Goal: Transaction & Acquisition: Purchase product/service

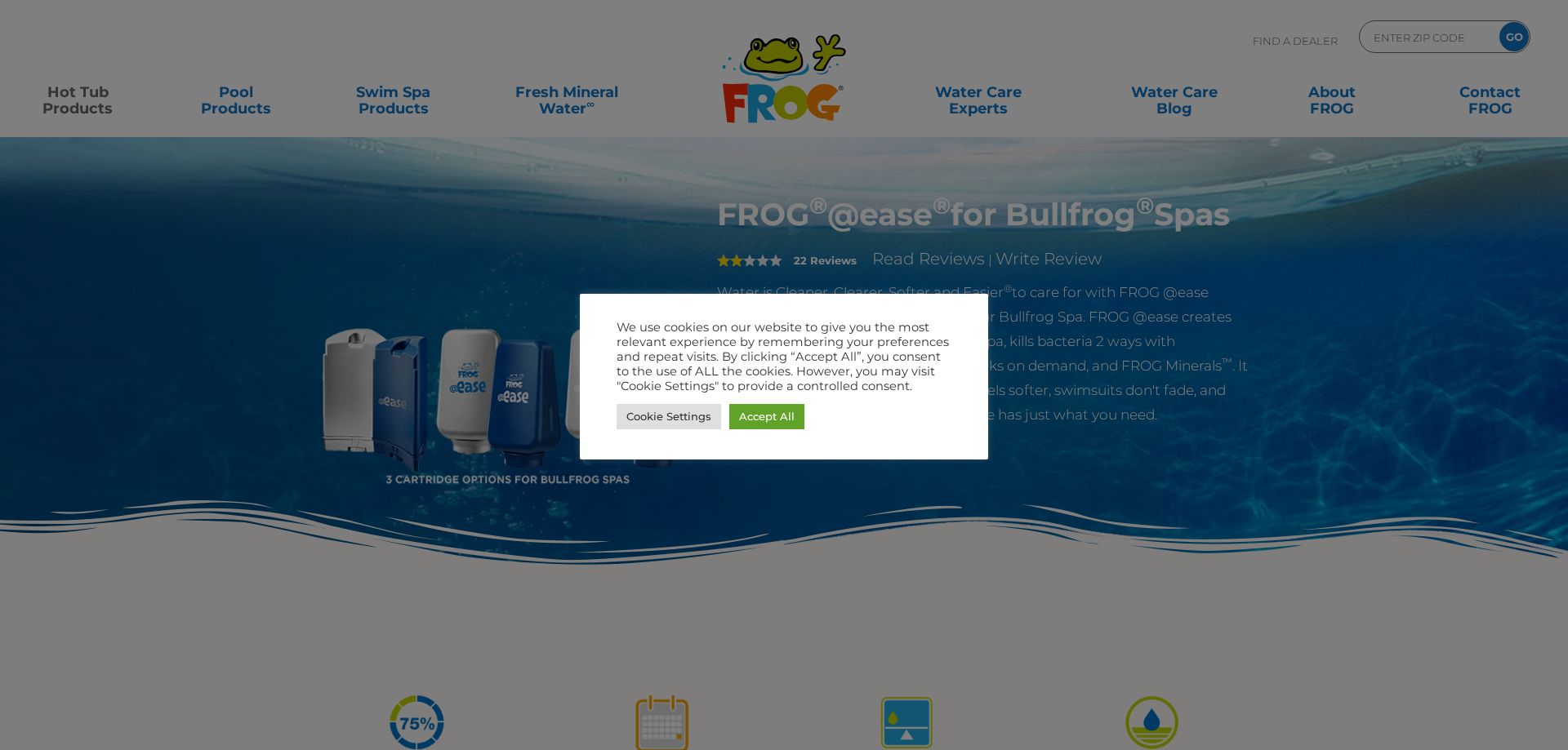
click at [736, 569] on div at bounding box center [784, 375] width 1568 height 750
click at [676, 416] on link "Cookie Settings" at bounding box center [668, 416] width 105 height 25
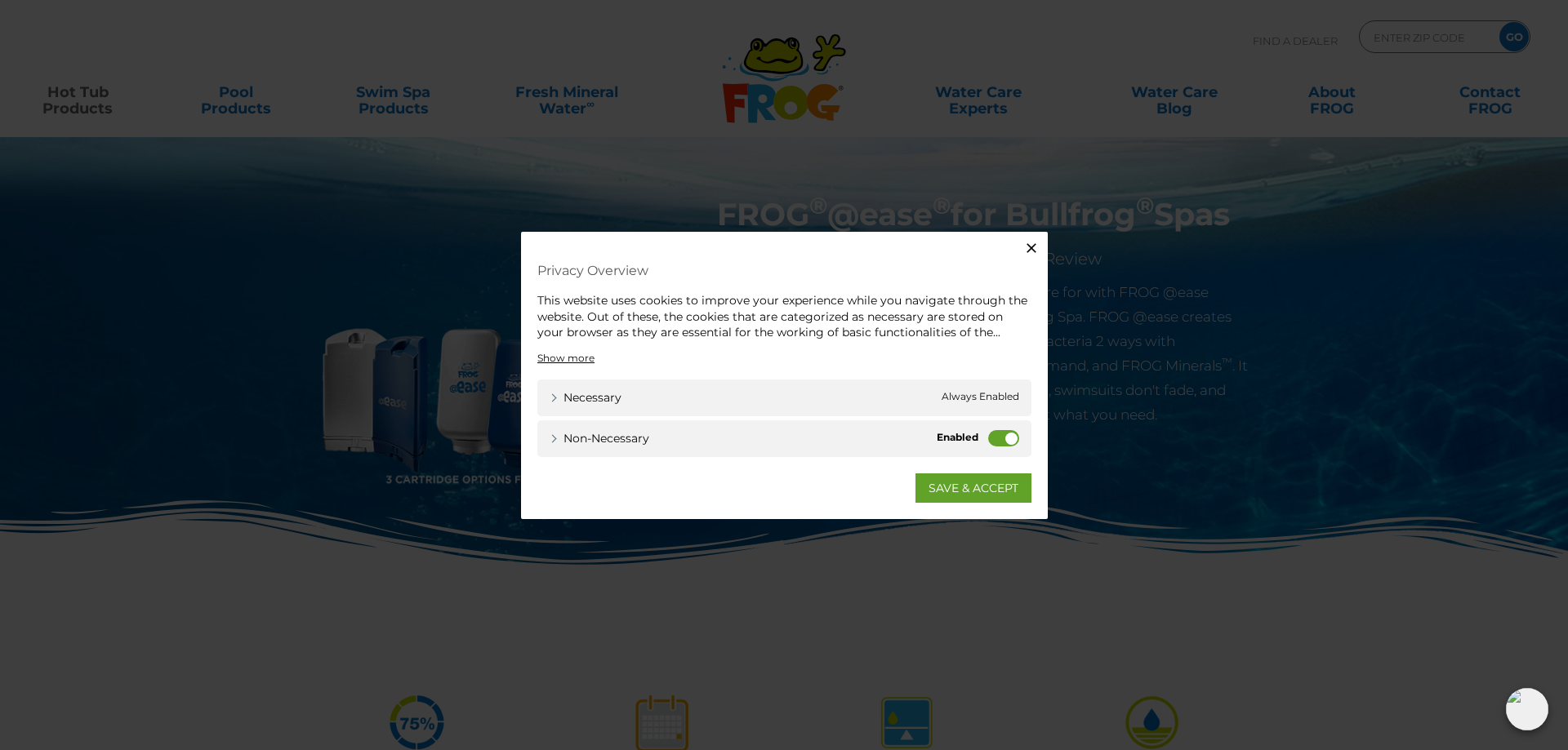
click at [1006, 436] on label "Non-necessary" at bounding box center [1004, 437] width 31 height 16
click at [0, 0] on input "Non-necessary" at bounding box center [0, 0] width 0 height 0
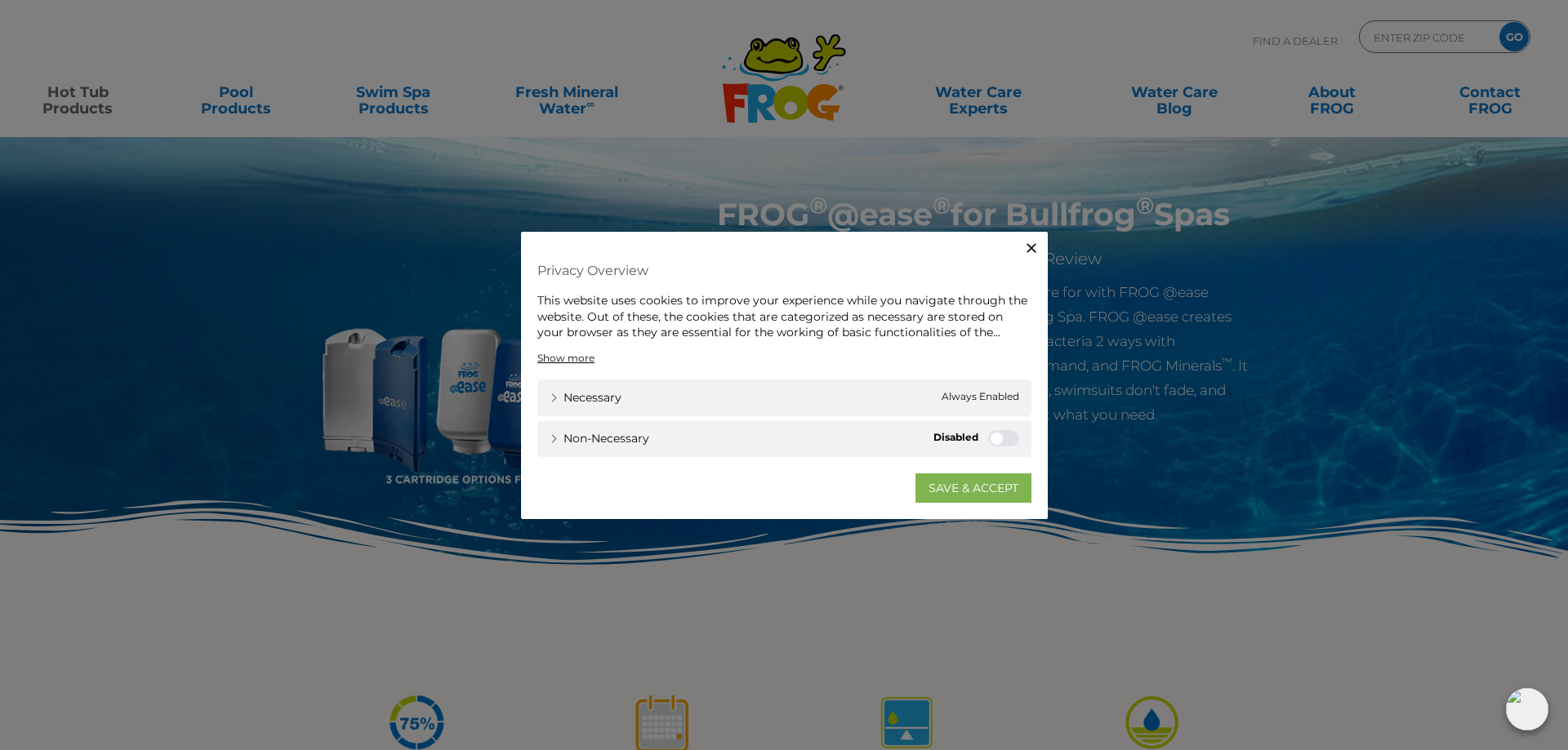
click at [972, 490] on link "SAVE & ACCEPT" at bounding box center [973, 487] width 116 height 29
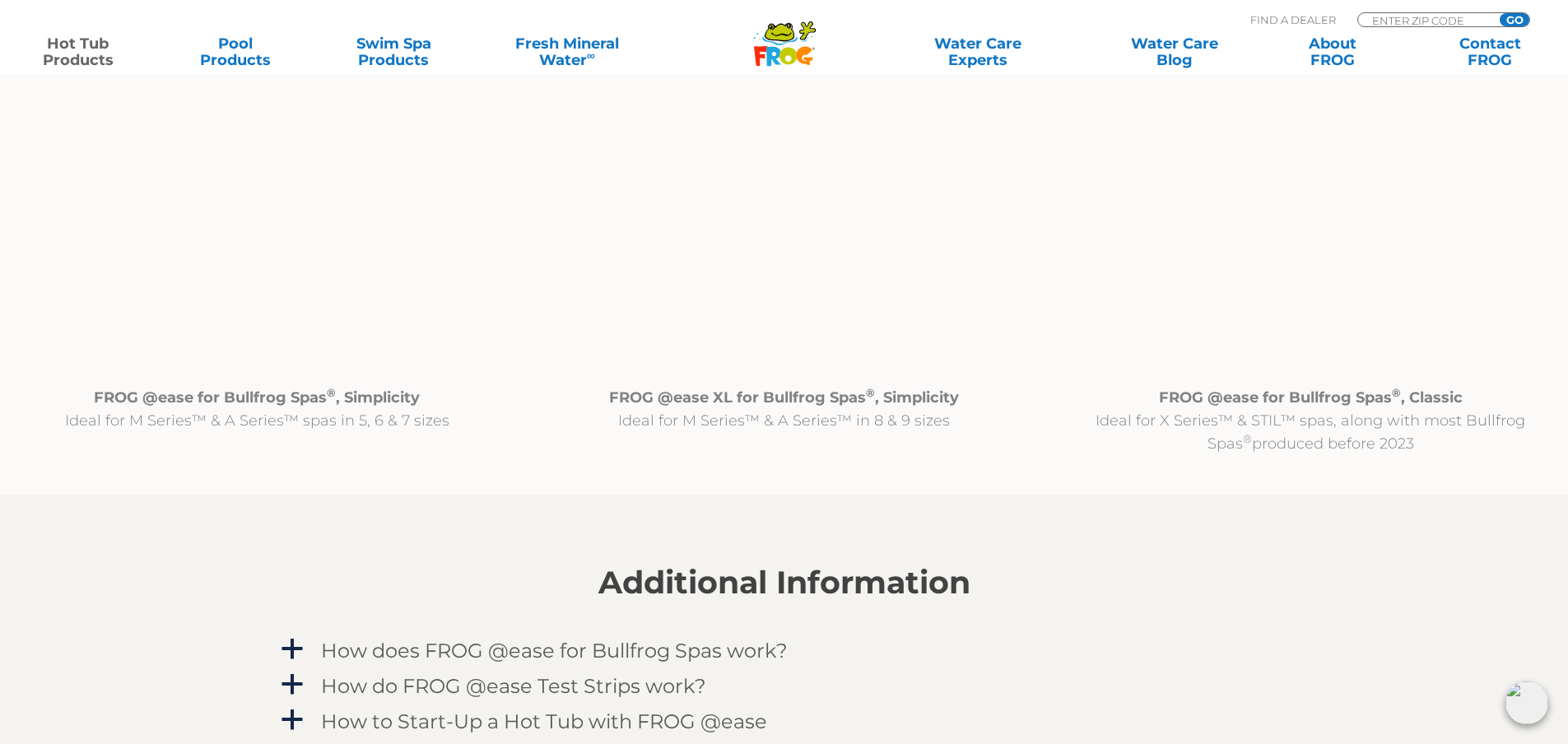
scroll to position [1810, 0]
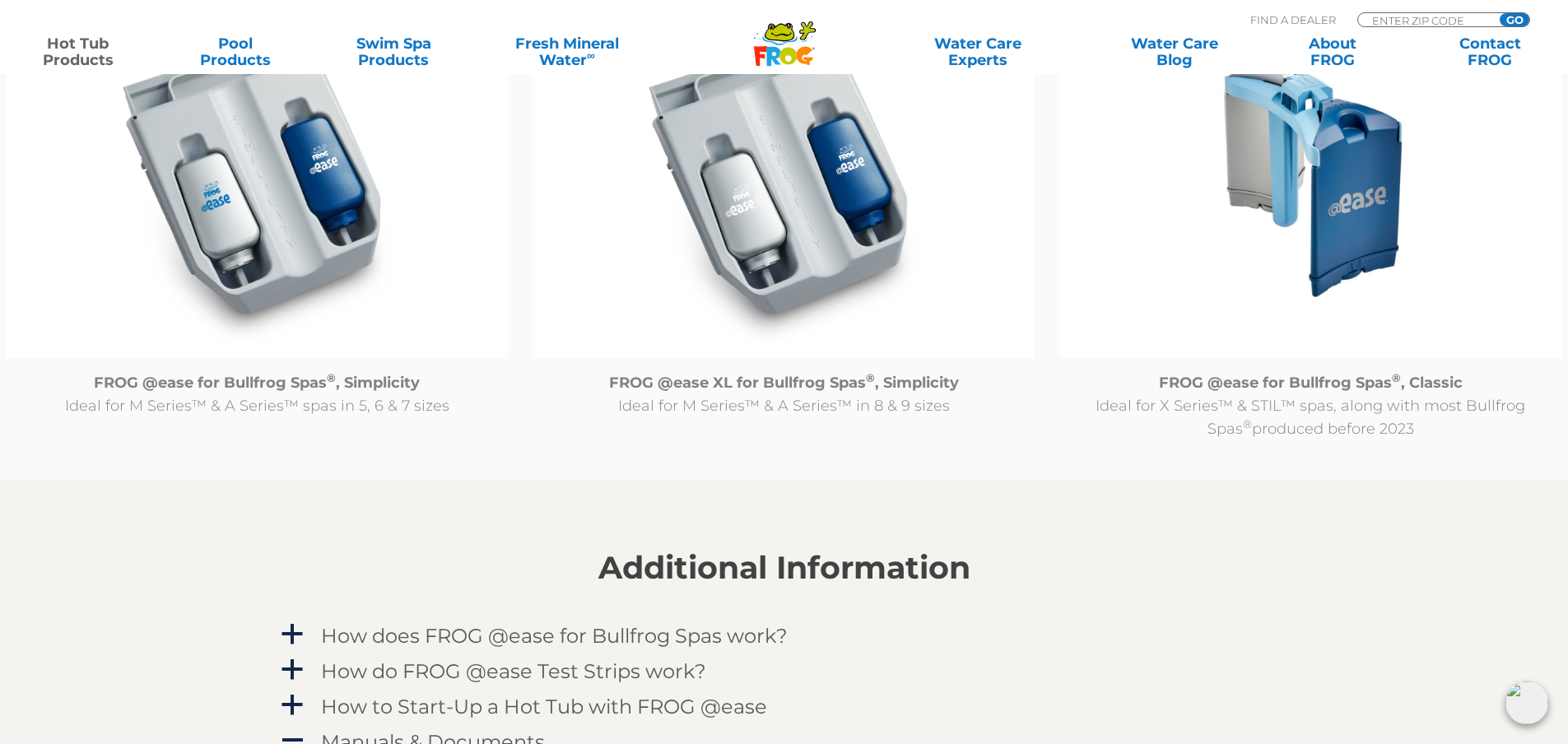
click at [1352, 212] on img at bounding box center [1310, 177] width 502 height 362
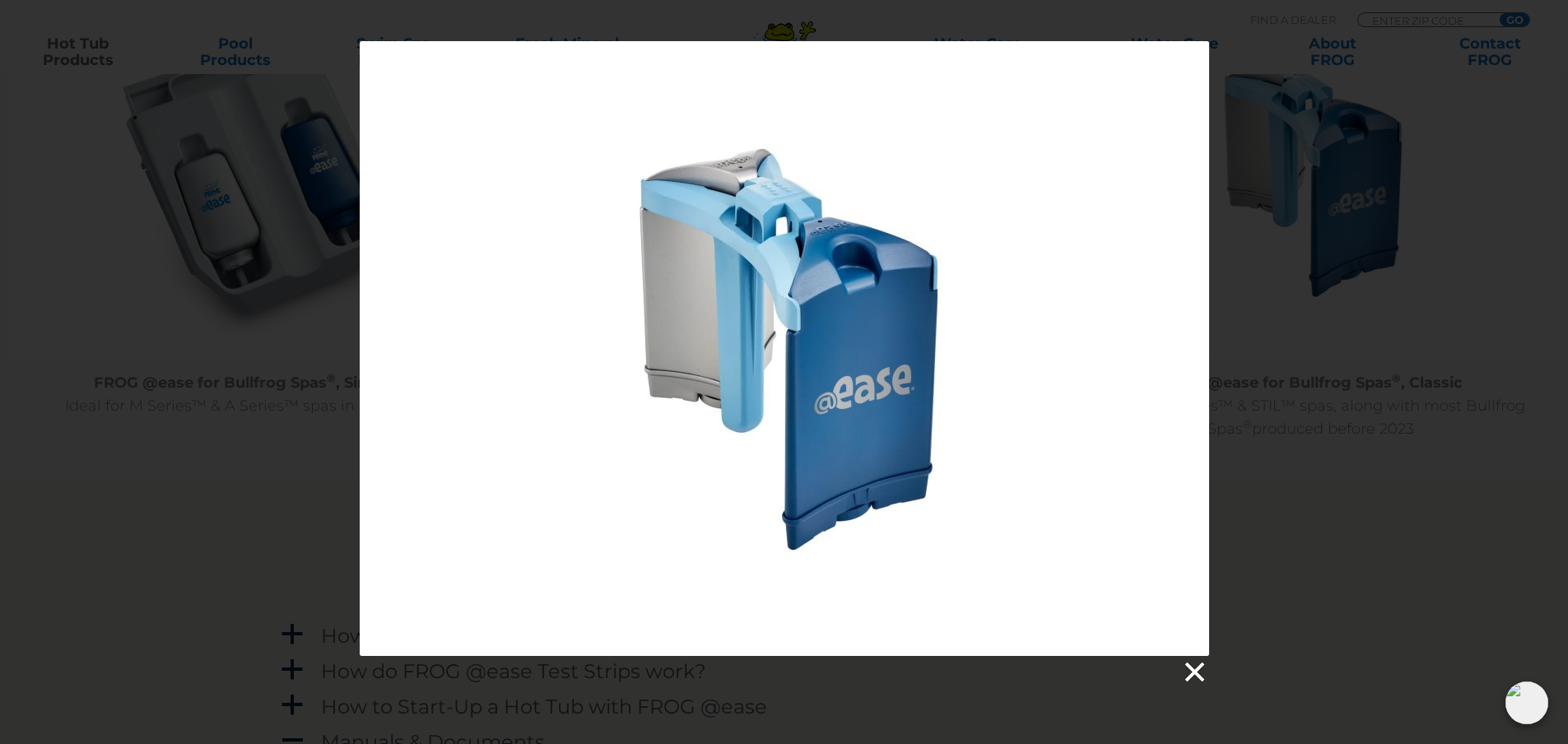
click at [1193, 673] on link at bounding box center [1193, 673] width 24 height 24
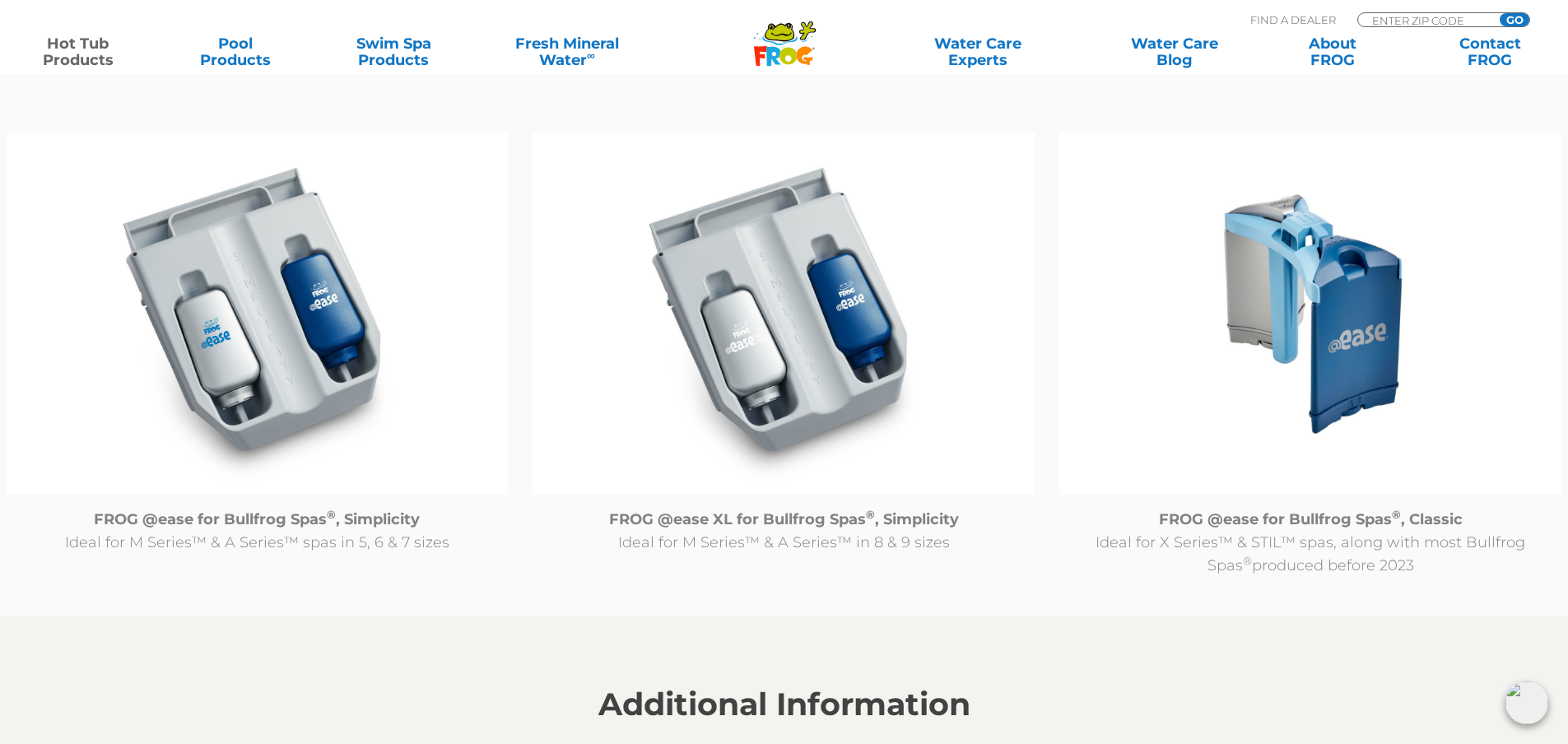
scroll to position [1647, 0]
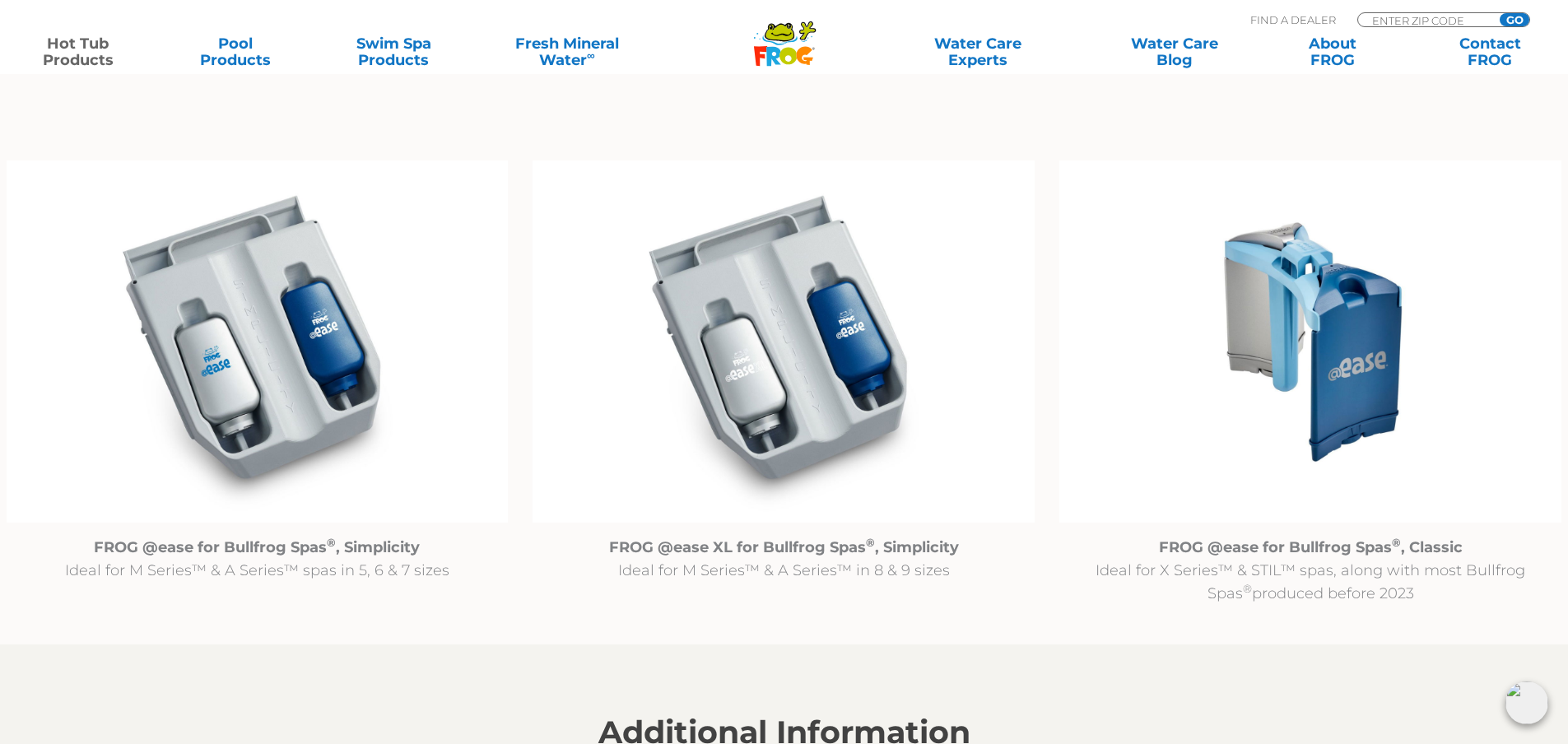
click at [1314, 577] on p "FROG @ease for Bullfrog Spas ® , Classic Ideal for X Series™ & STIL™ spas, alon…" at bounding box center [1310, 570] width 502 height 69
click at [1318, 551] on strong "FROG @ease for Bullfrog Spas ® , Classic" at bounding box center [1310, 547] width 304 height 18
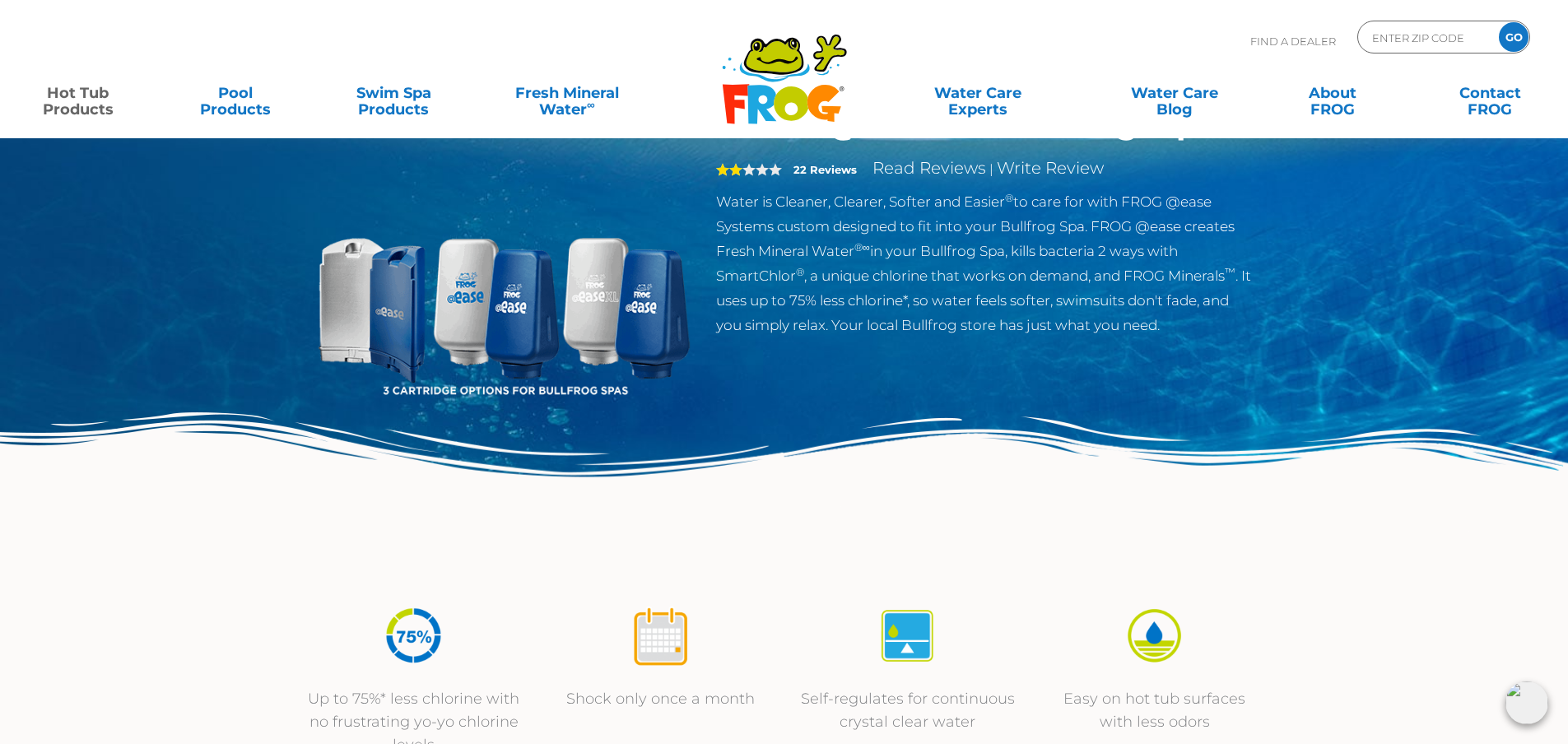
scroll to position [0, 0]
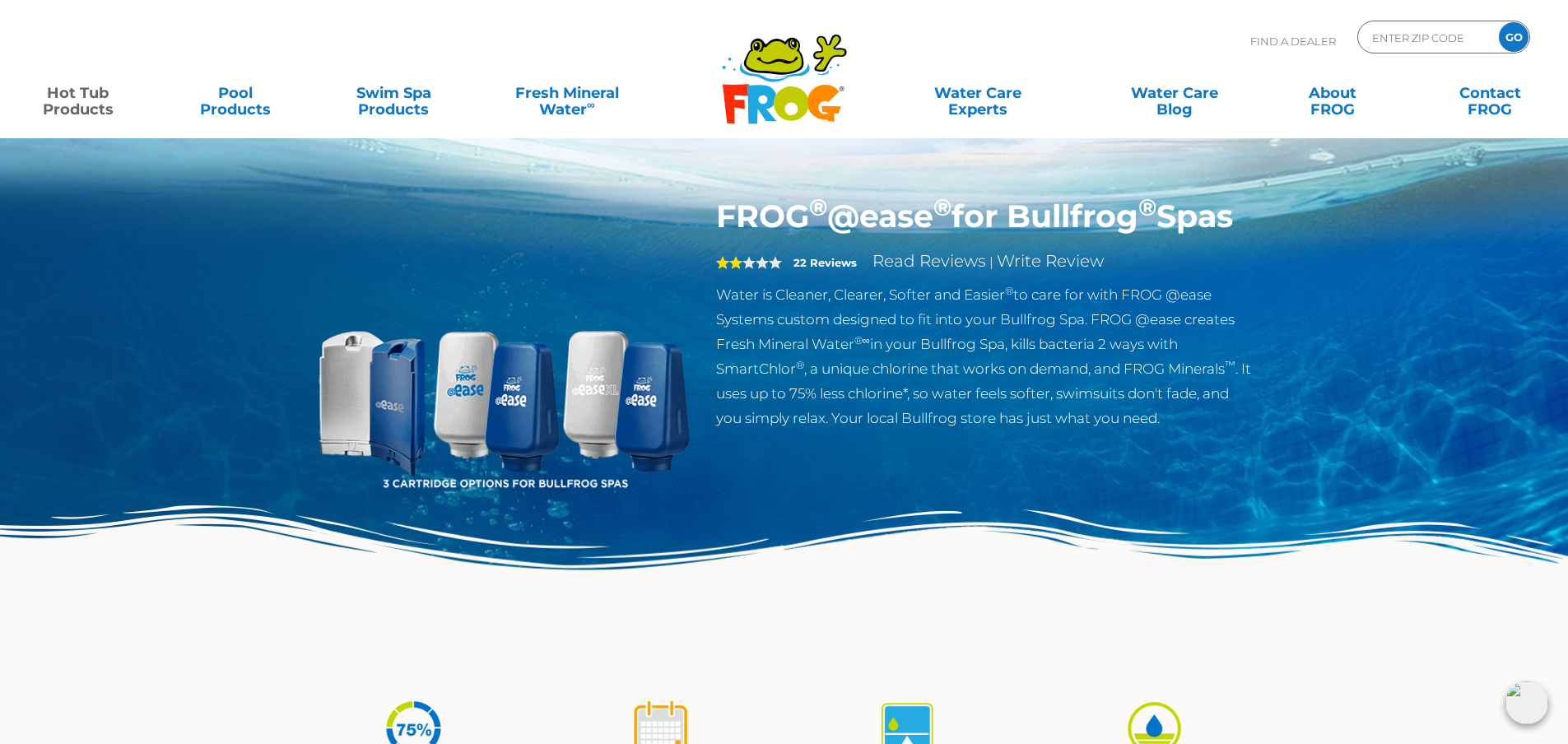
click at [66, 97] on link "Hot Tub Products" at bounding box center [78, 93] width 123 height 33
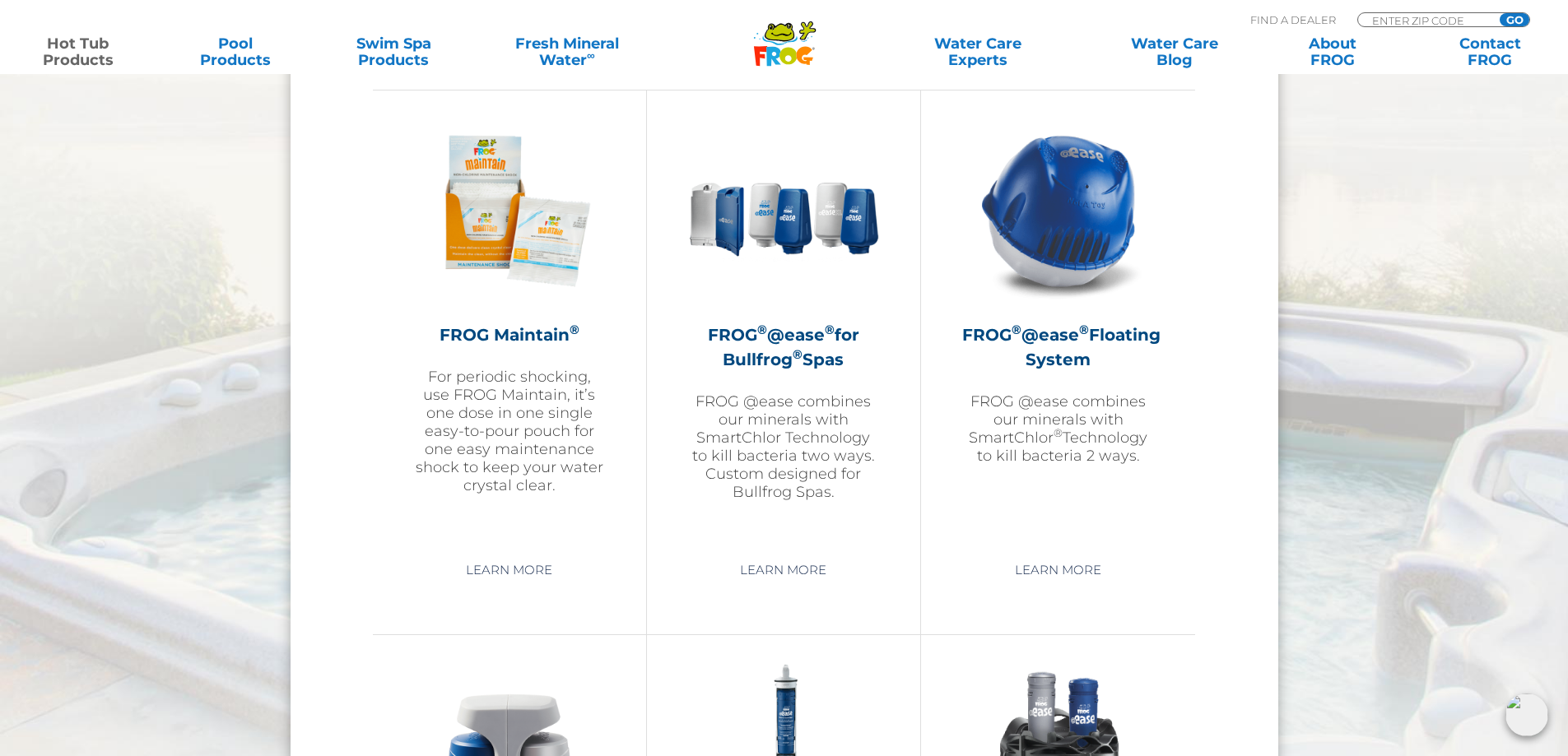
scroll to position [1728, 0]
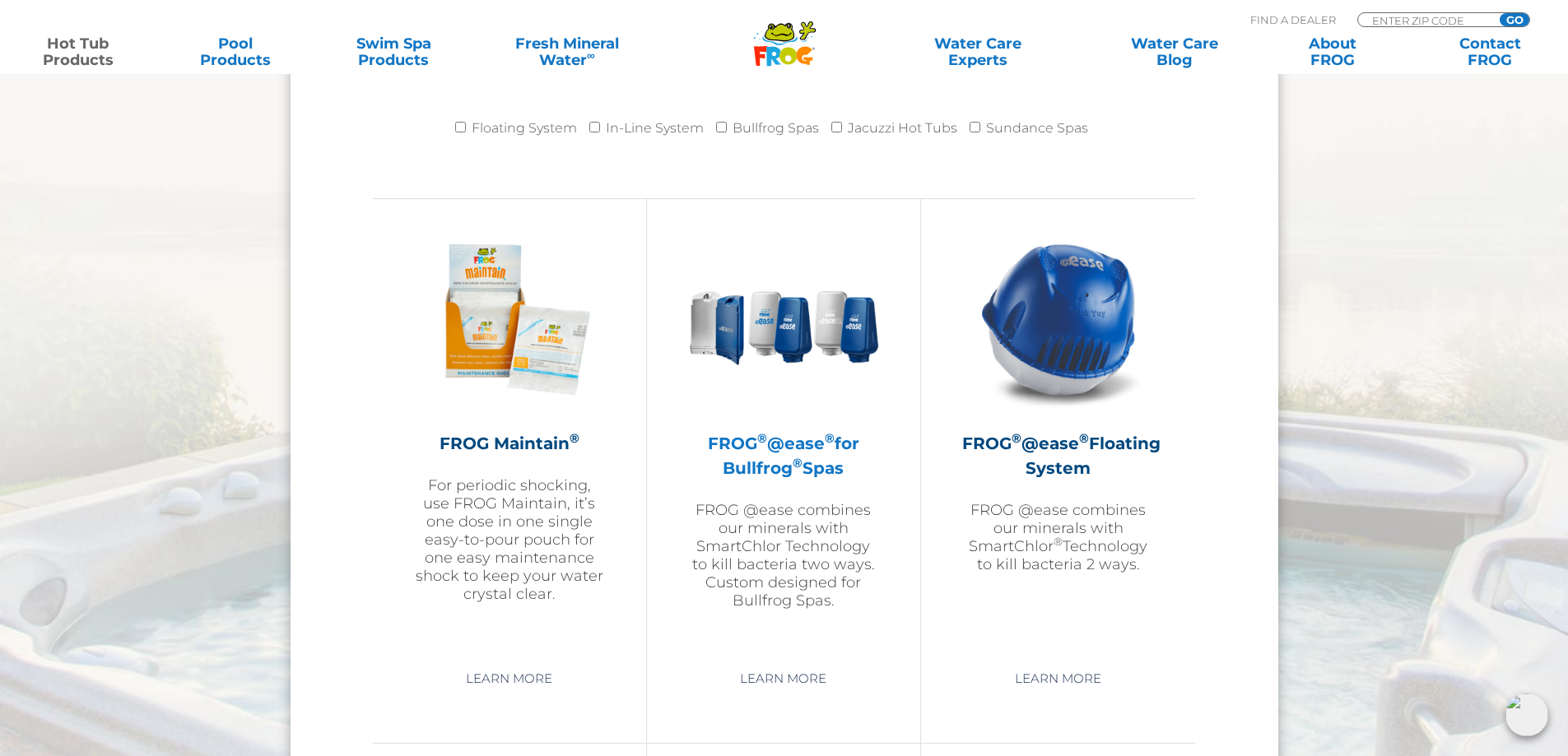
click at [827, 449] on h2 "FROG ® @ease ® for Bullfrog ® Spas" at bounding box center [783, 456] width 191 height 50
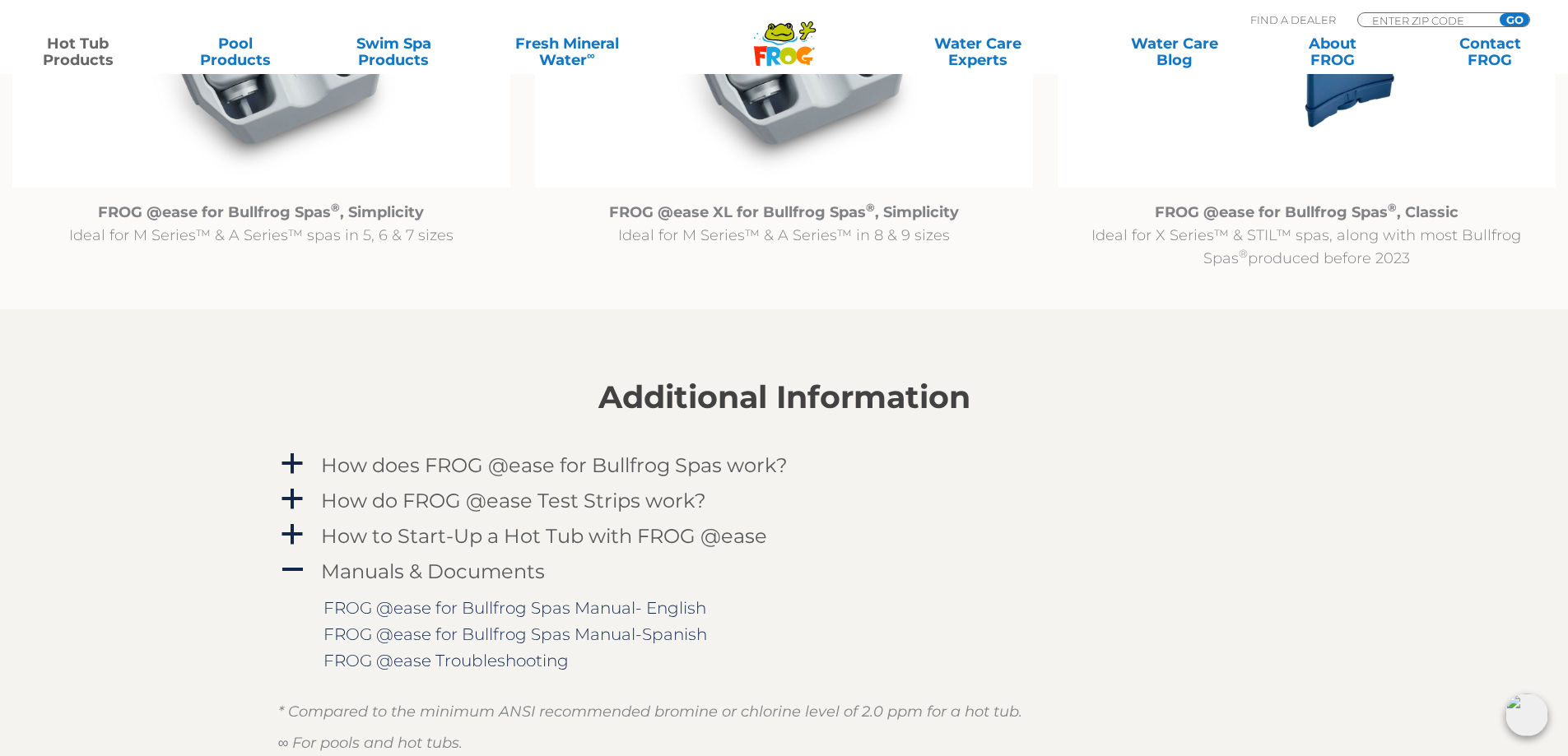
scroll to position [1810, 0]
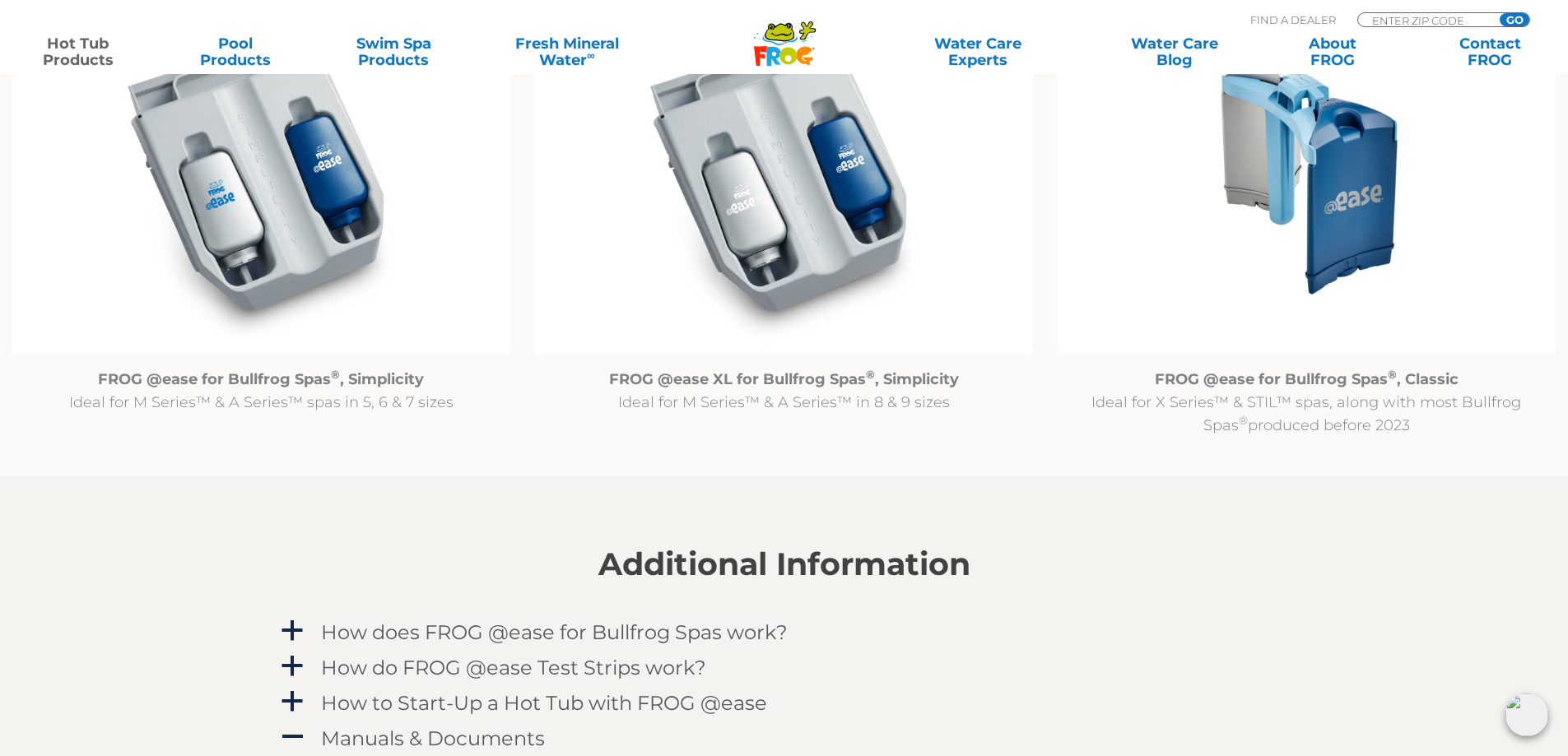
click at [1315, 216] on img at bounding box center [1307, 175] width 498 height 360
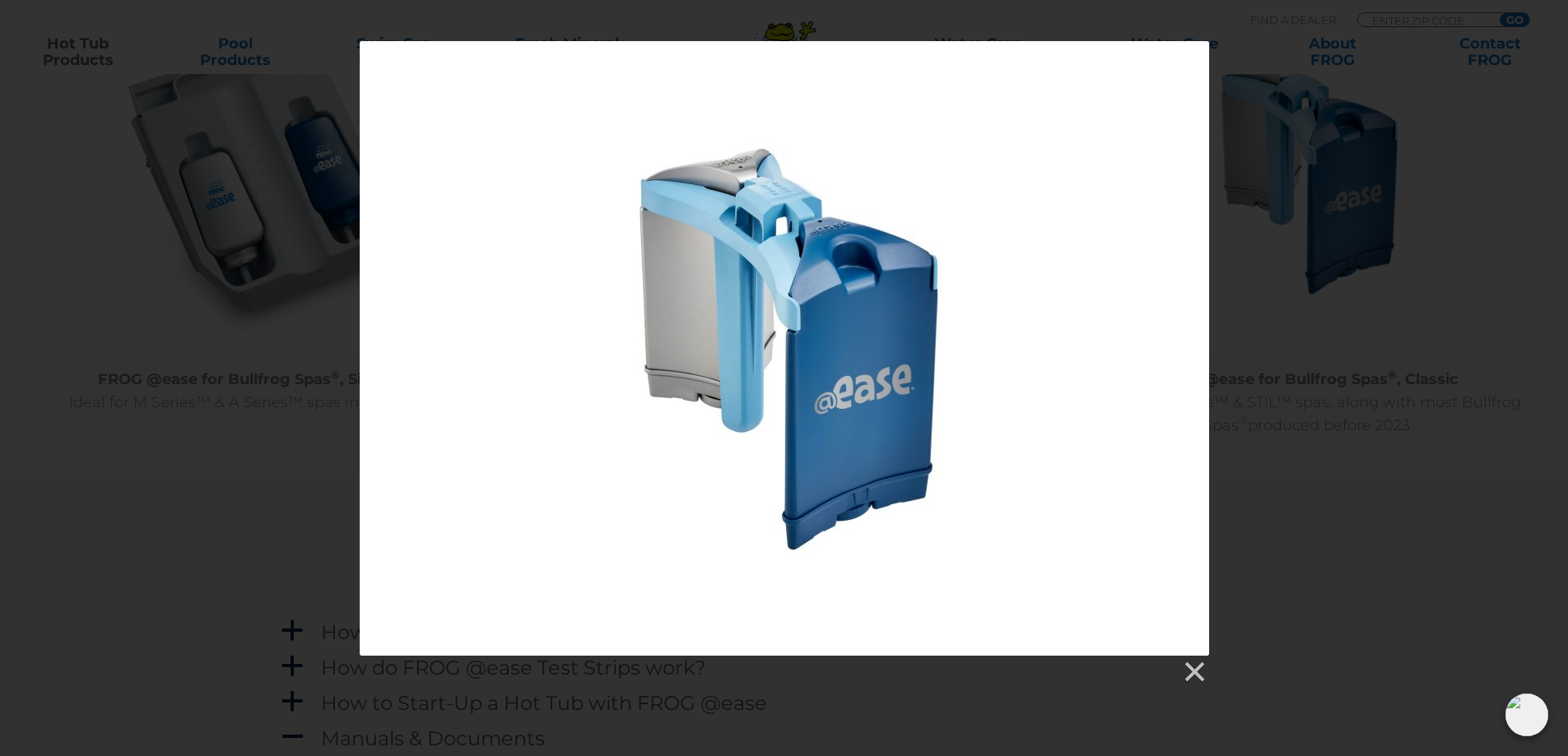
click at [1348, 338] on div at bounding box center [784, 362] width 1568 height 644
